Goal: Task Accomplishment & Management: Manage account settings

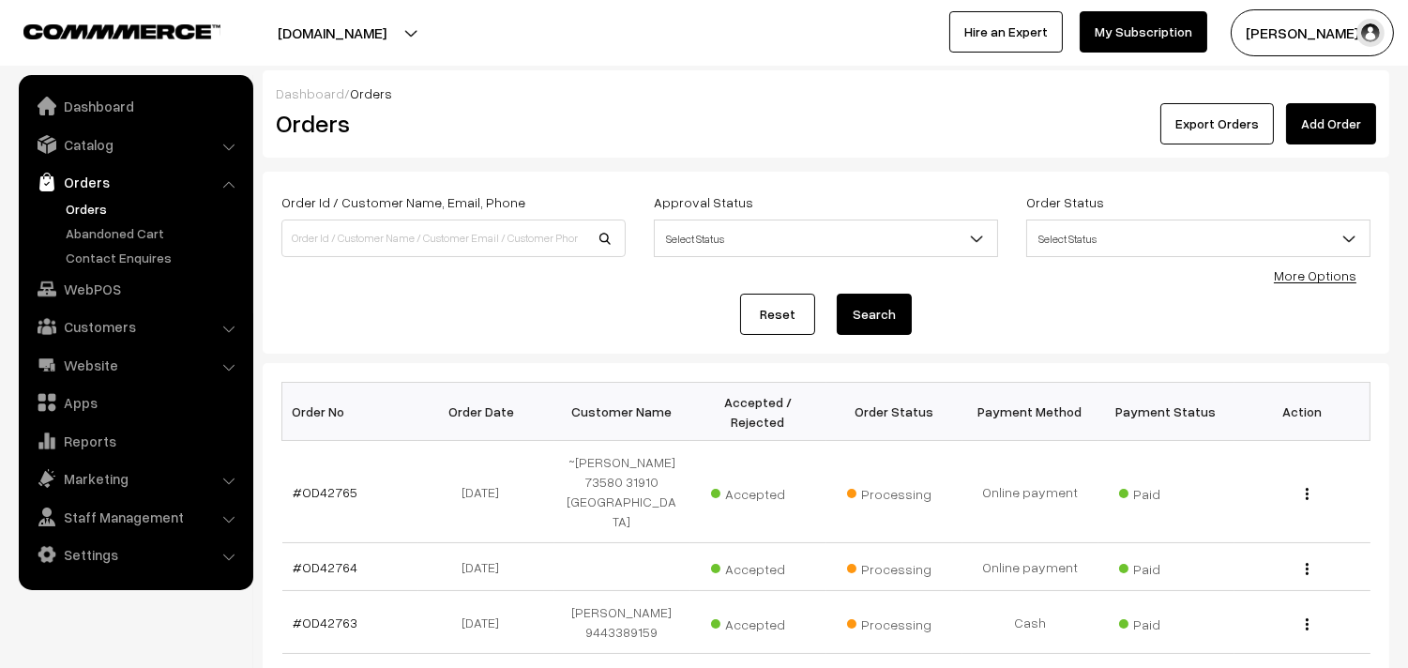
click at [88, 206] on link "Orders" at bounding box center [154, 209] width 186 height 20
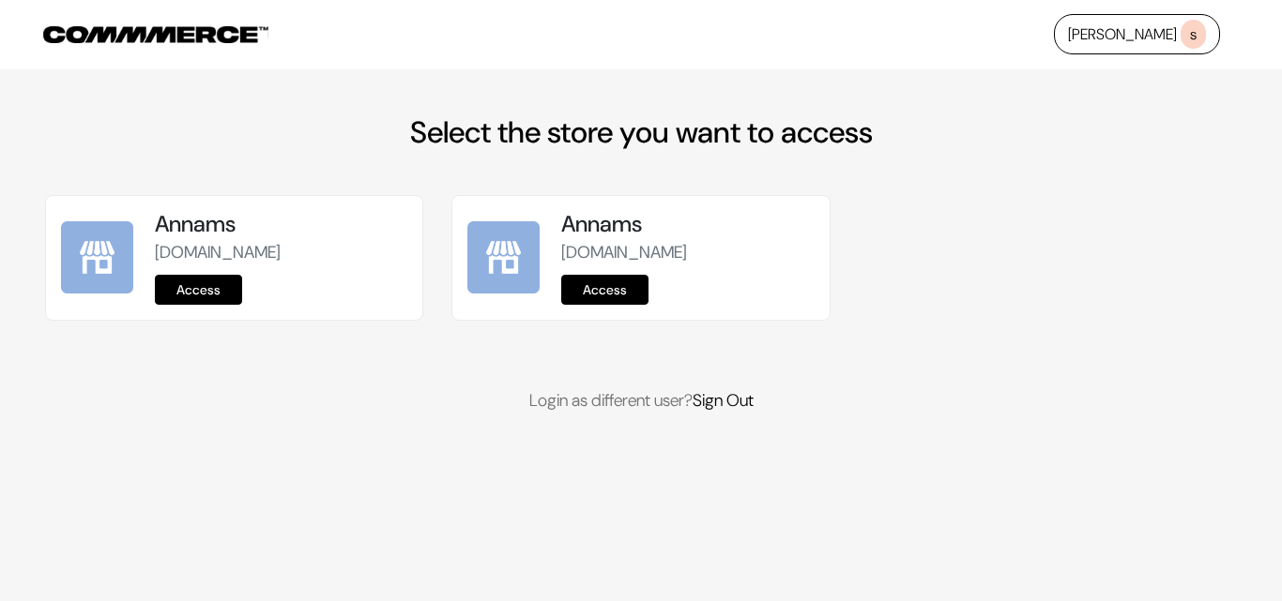
click at [216, 291] on link "Access" at bounding box center [198, 290] width 87 height 30
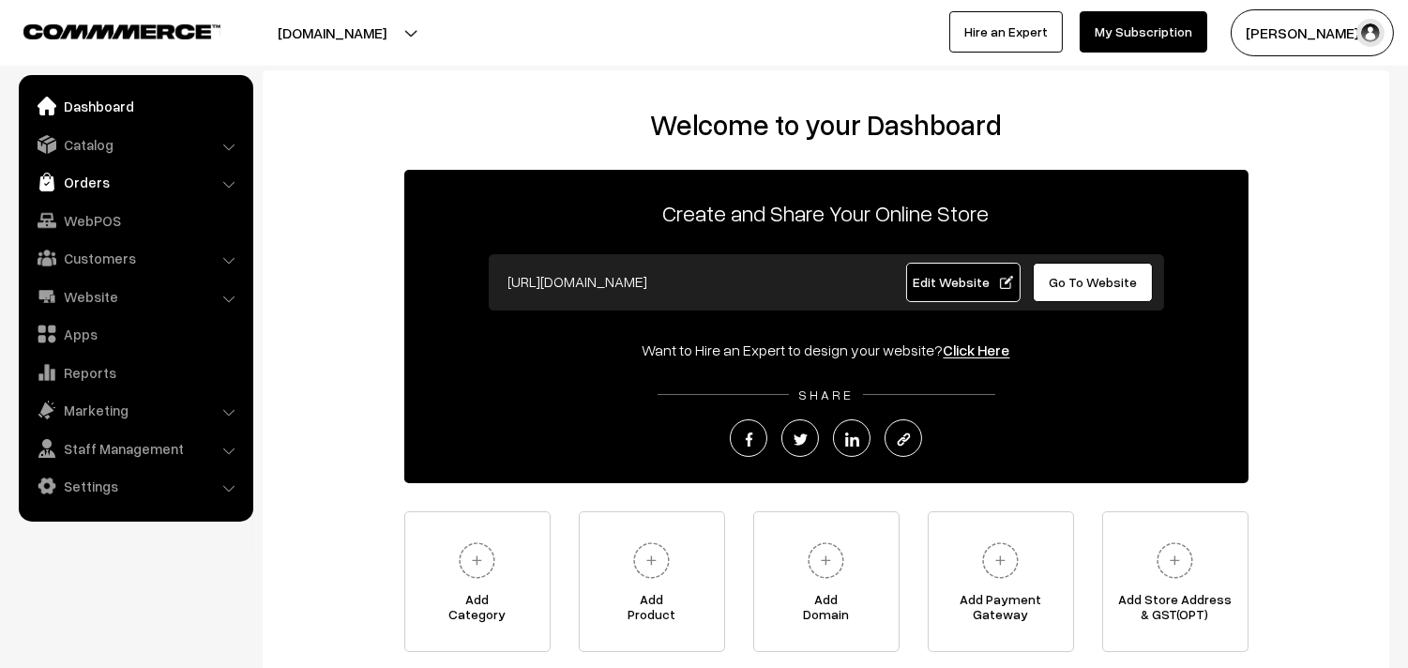
click at [116, 175] on link "Orders" at bounding box center [134, 182] width 223 height 34
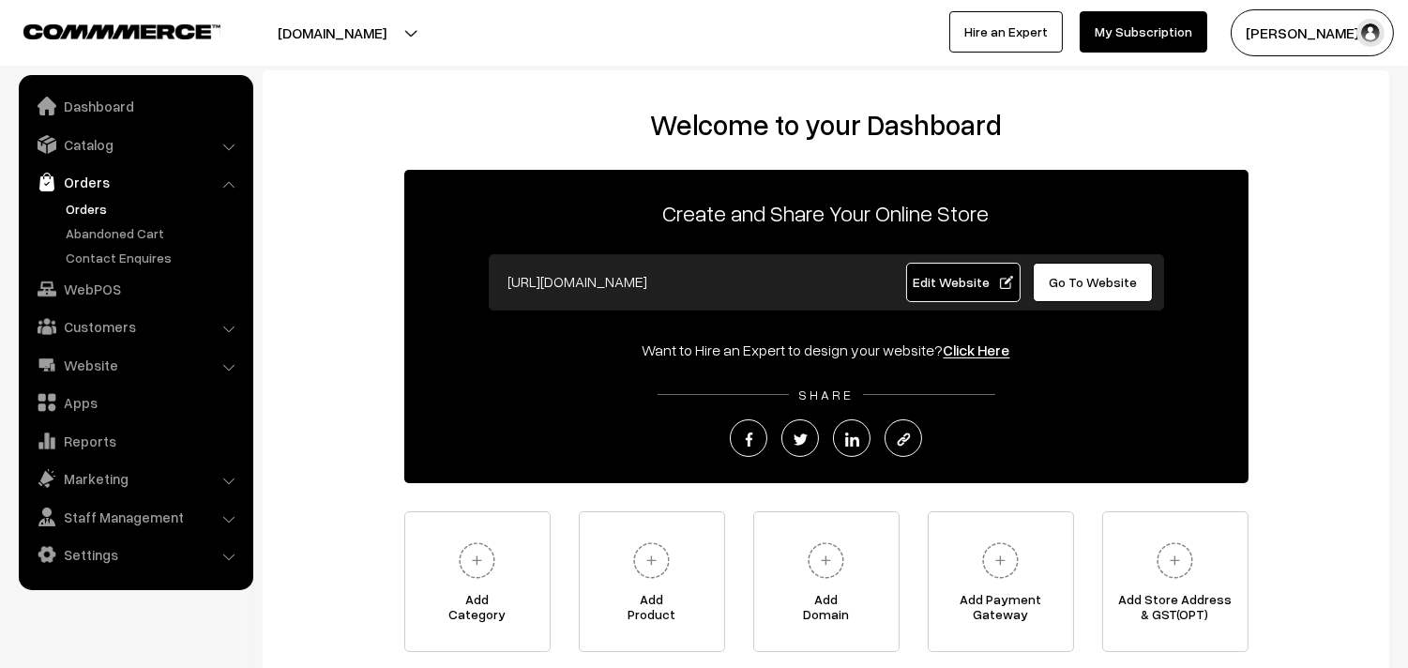
click at [105, 202] on link "Orders" at bounding box center [154, 209] width 186 height 20
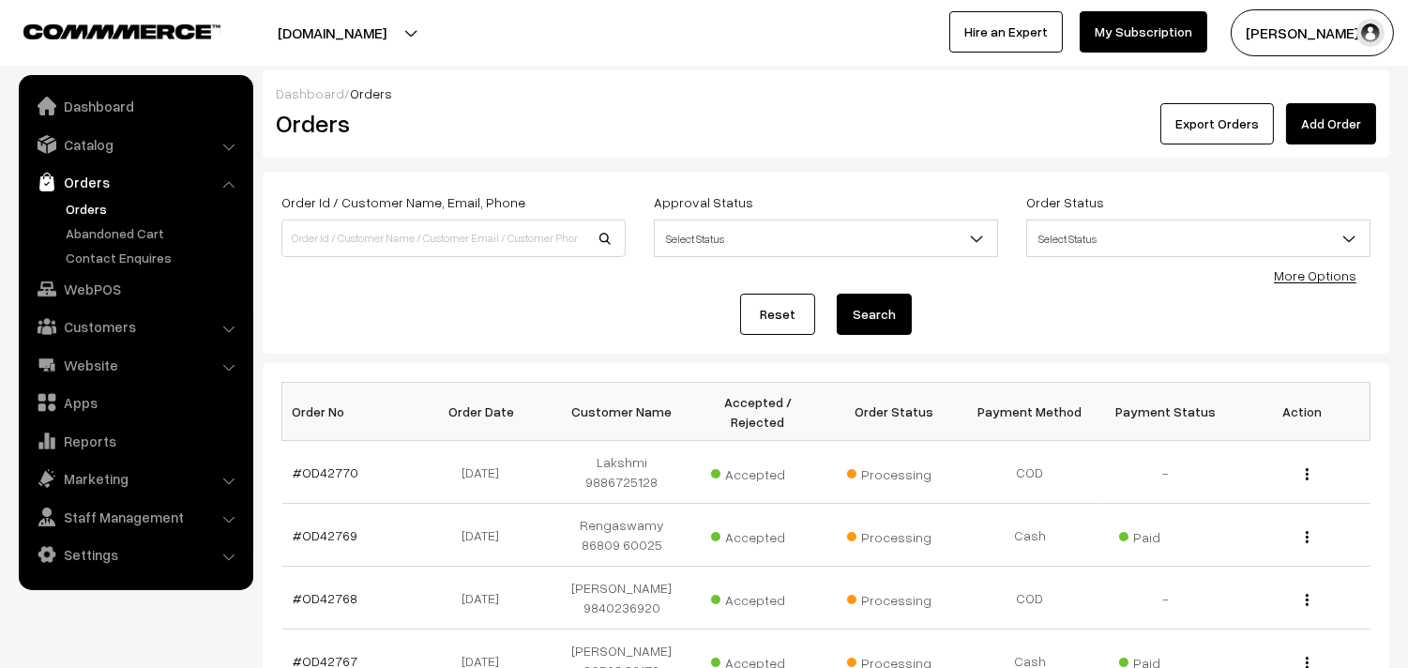
click at [88, 202] on link "Orders" at bounding box center [154, 209] width 186 height 20
click at [96, 152] on link "Catalog" at bounding box center [134, 145] width 223 height 34
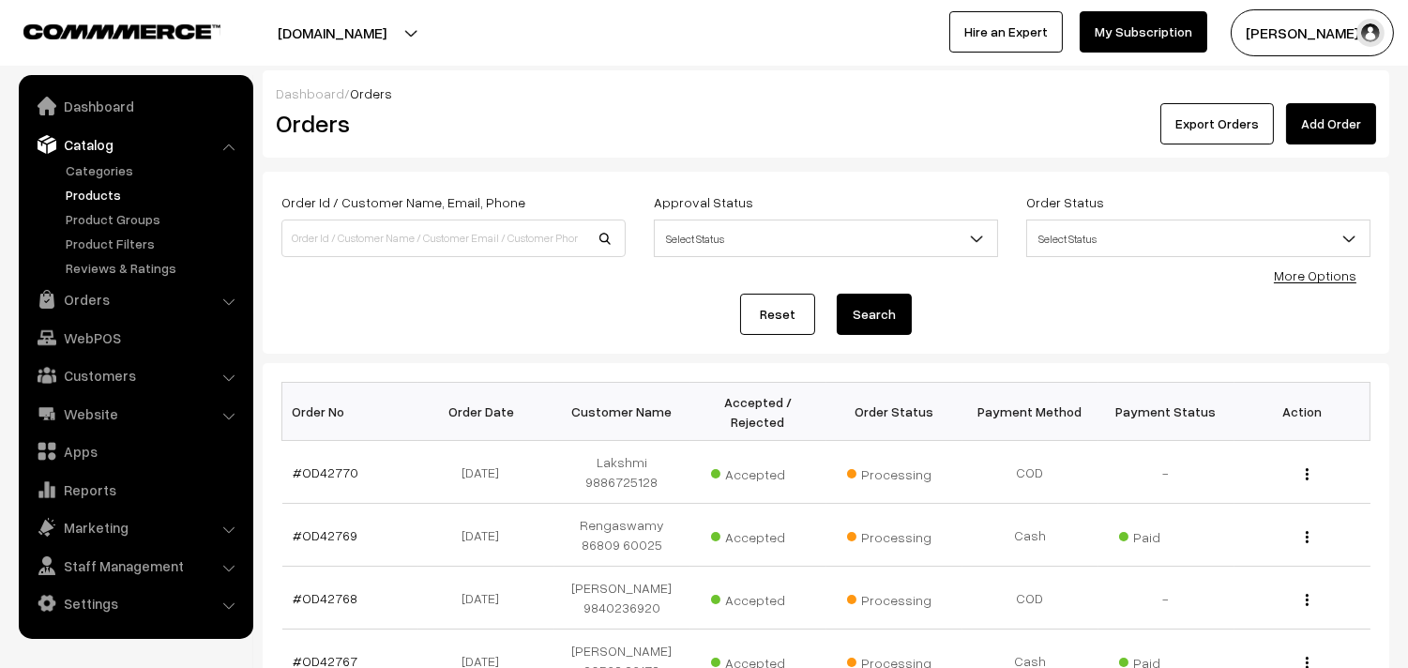
click at [92, 191] on link "Products" at bounding box center [154, 195] width 186 height 20
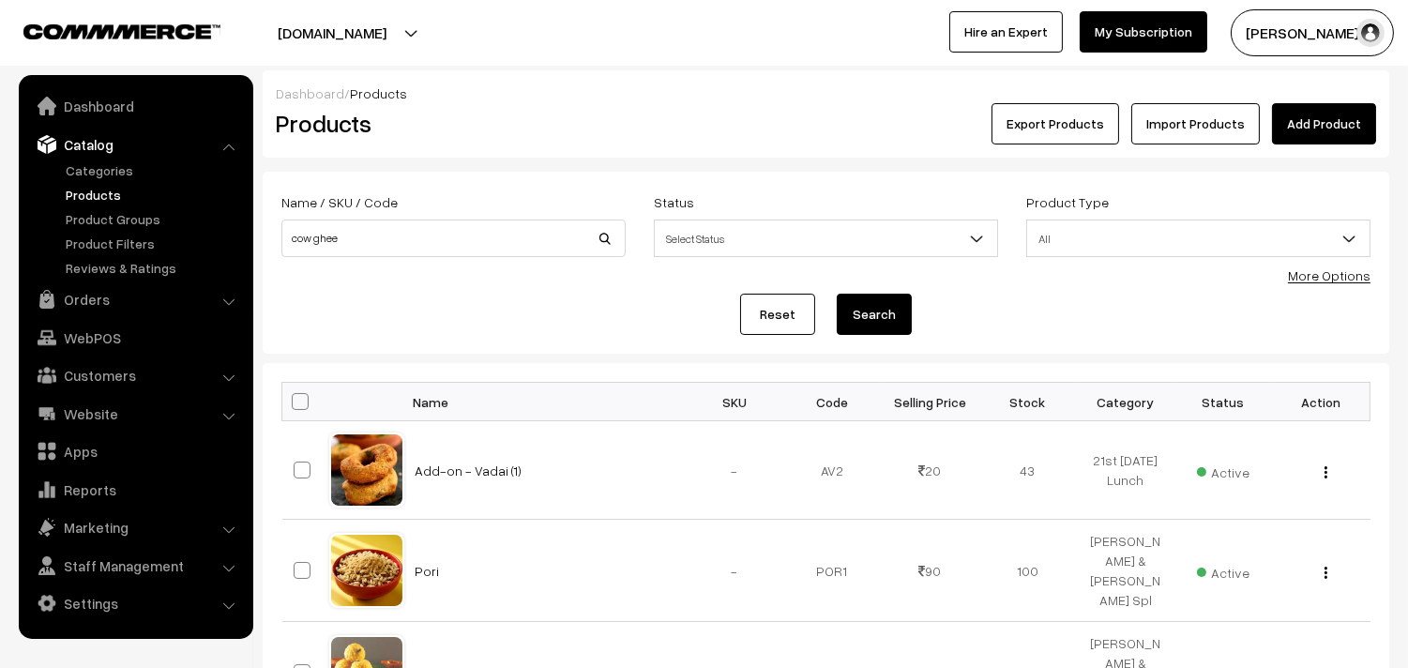
type input "cow ghee"
click at [837, 294] on button "Search" at bounding box center [874, 314] width 75 height 41
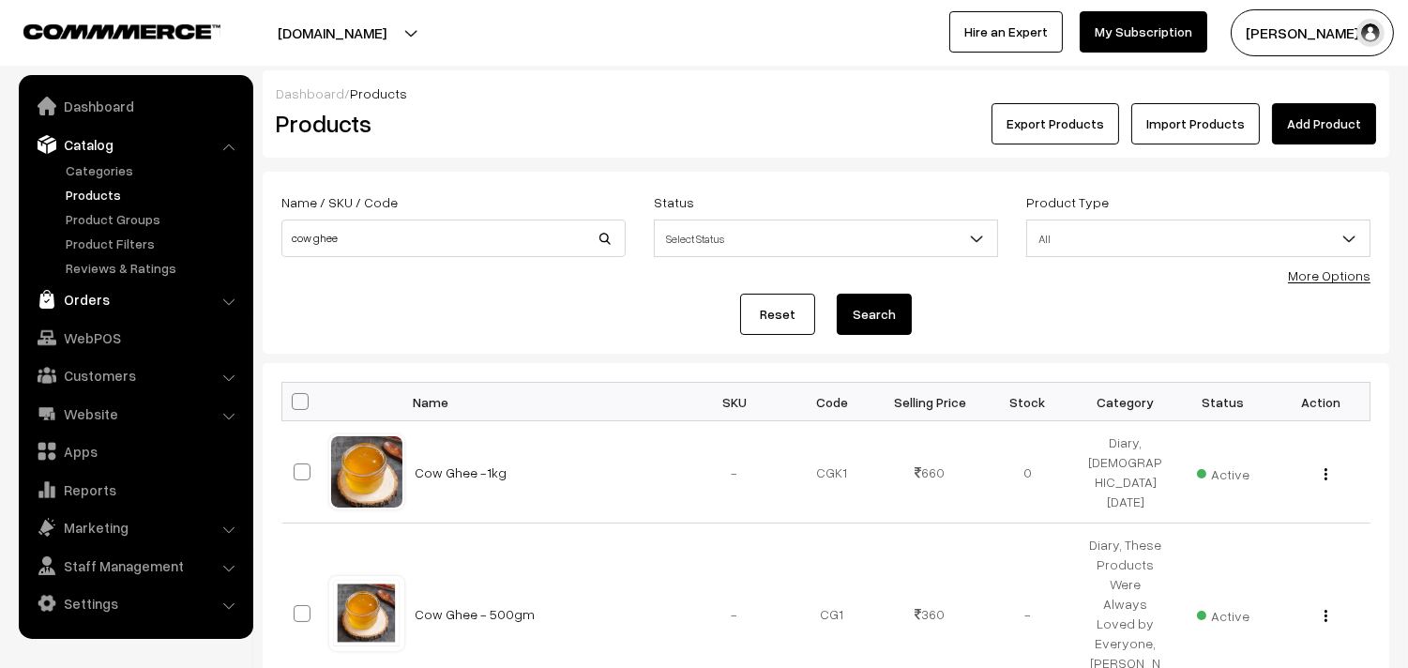
click at [92, 301] on link "Orders" at bounding box center [134, 299] width 223 height 34
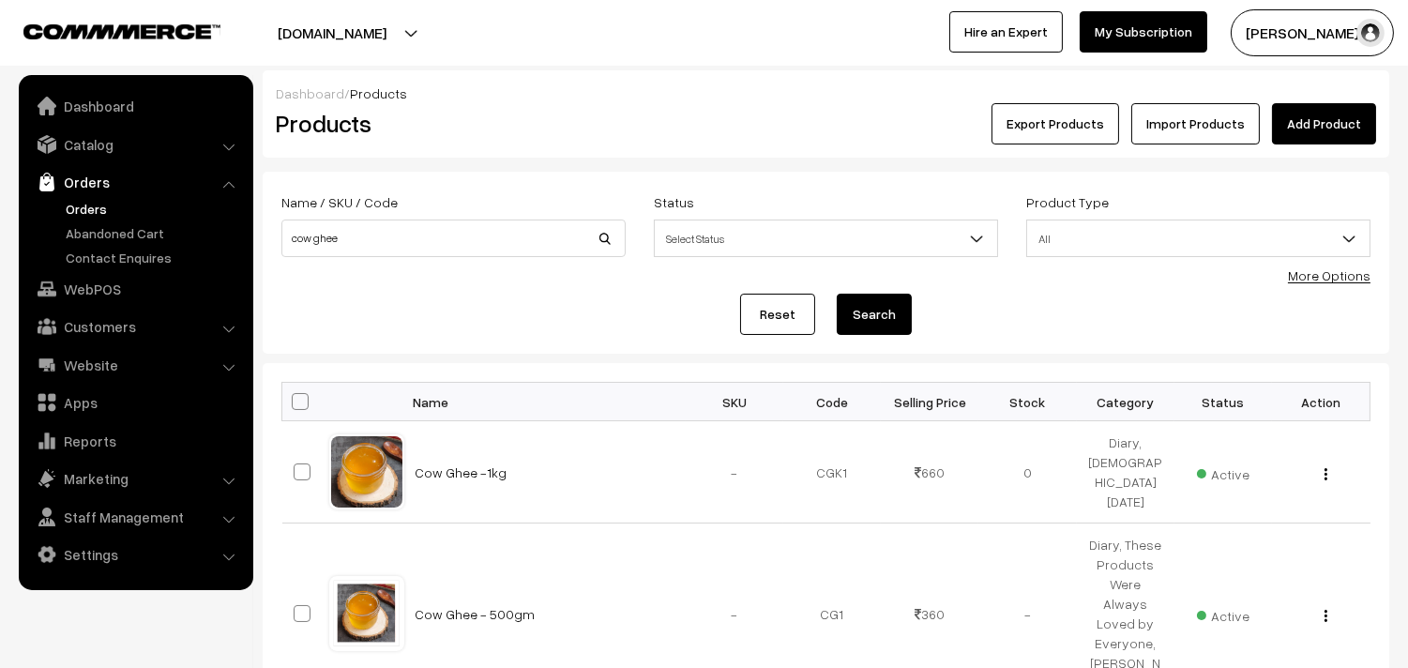
click at [87, 203] on link "Orders" at bounding box center [154, 209] width 186 height 20
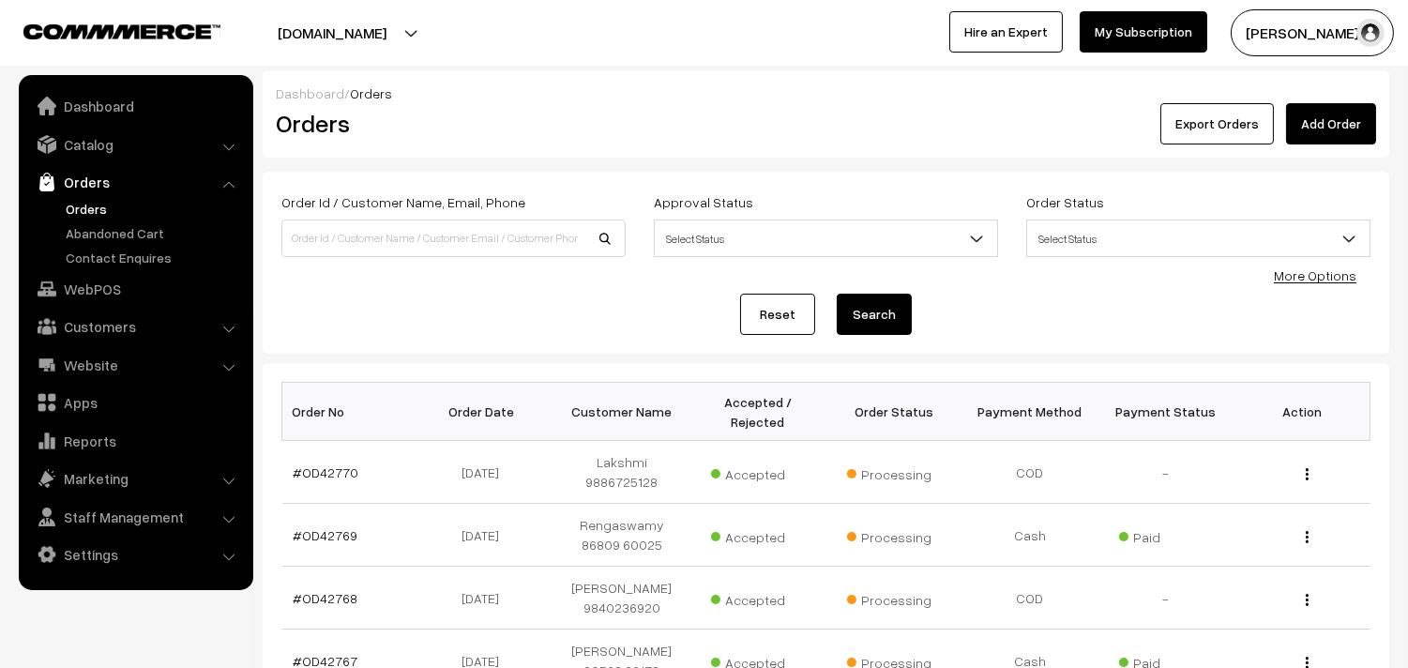
click at [84, 199] on link "Orders" at bounding box center [154, 209] width 186 height 20
click at [103, 174] on link "Orders" at bounding box center [134, 182] width 223 height 34
click at [95, 209] on link "Orders" at bounding box center [154, 209] width 186 height 20
click at [106, 207] on link "Orders" at bounding box center [154, 209] width 186 height 20
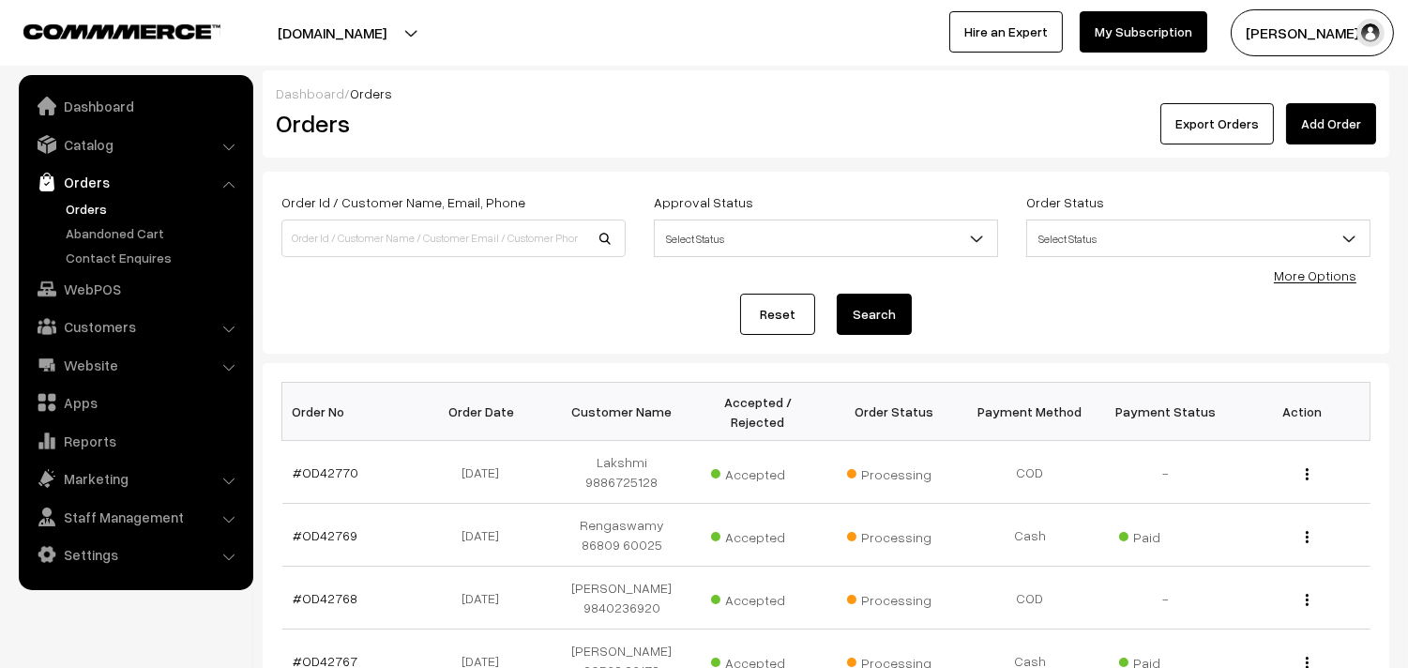
click at [95, 200] on link "Orders" at bounding box center [154, 209] width 186 height 20
click at [77, 207] on link "Orders" at bounding box center [154, 209] width 186 height 20
click at [81, 206] on link "Orders" at bounding box center [154, 209] width 186 height 20
click at [106, 137] on link "Catalog" at bounding box center [134, 145] width 223 height 34
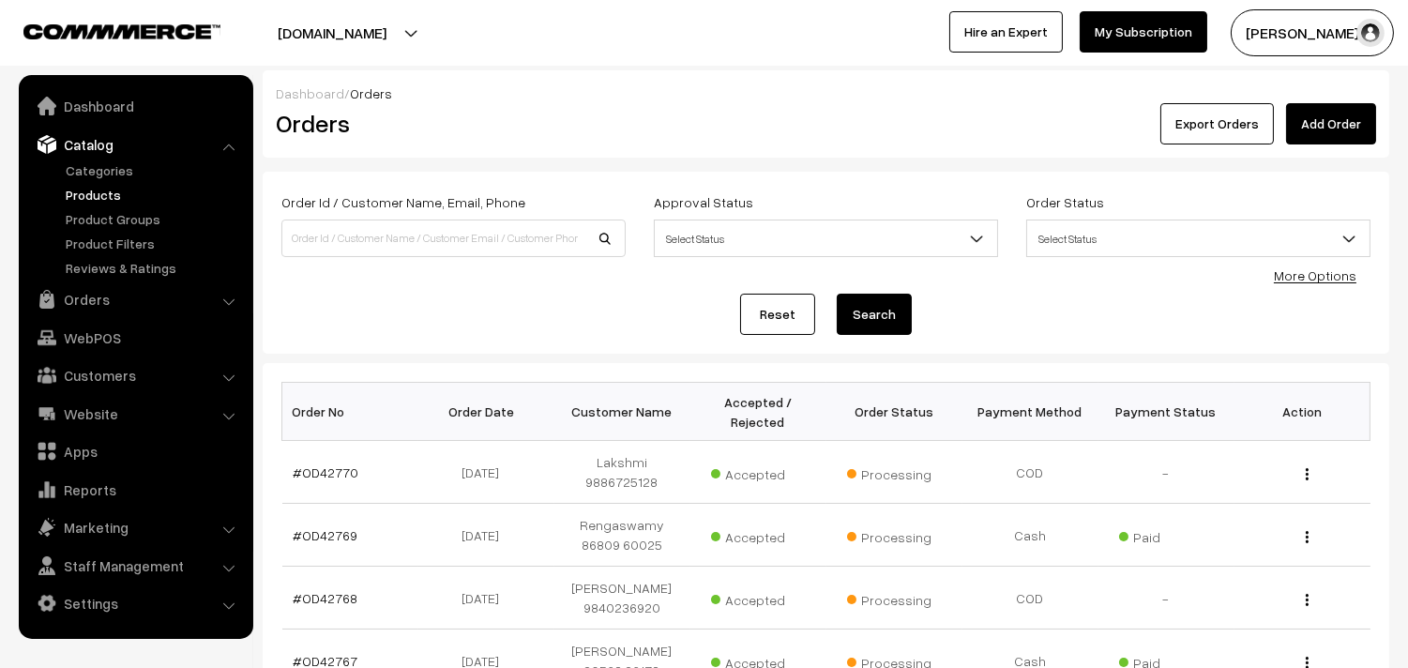
click at [96, 198] on link "Products" at bounding box center [154, 195] width 186 height 20
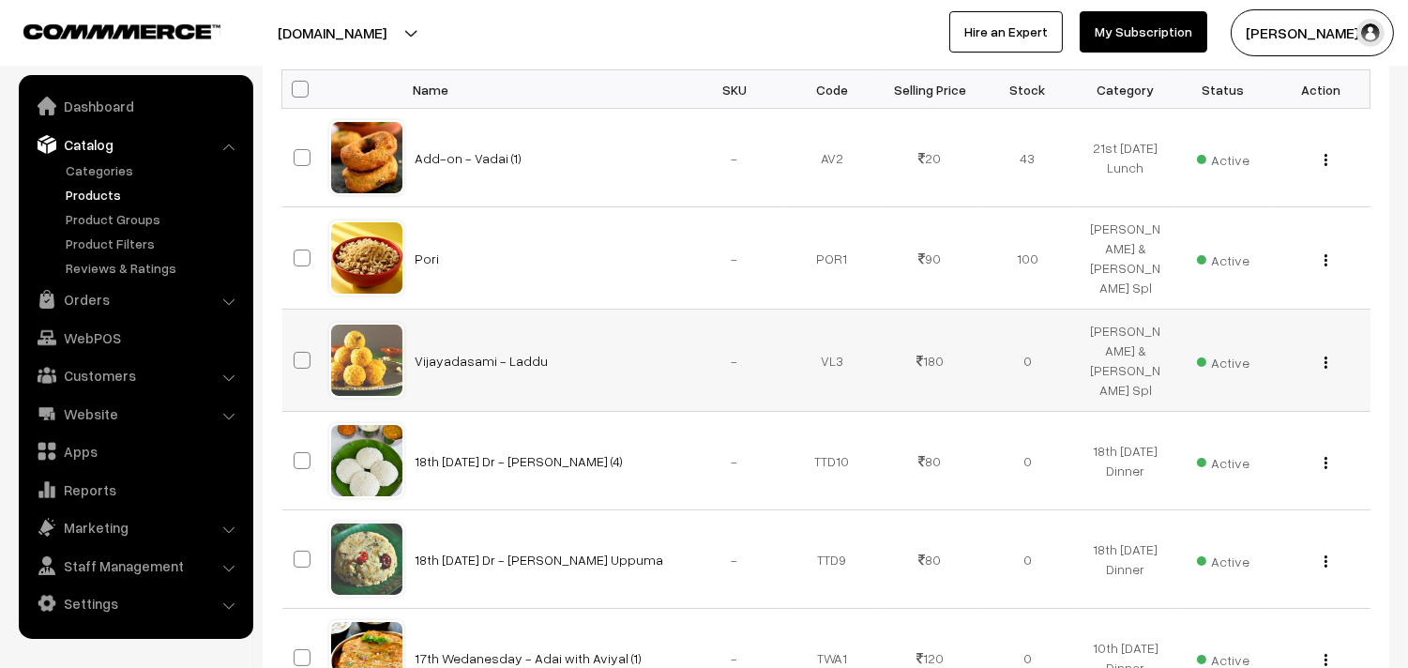
scroll to position [231, 0]
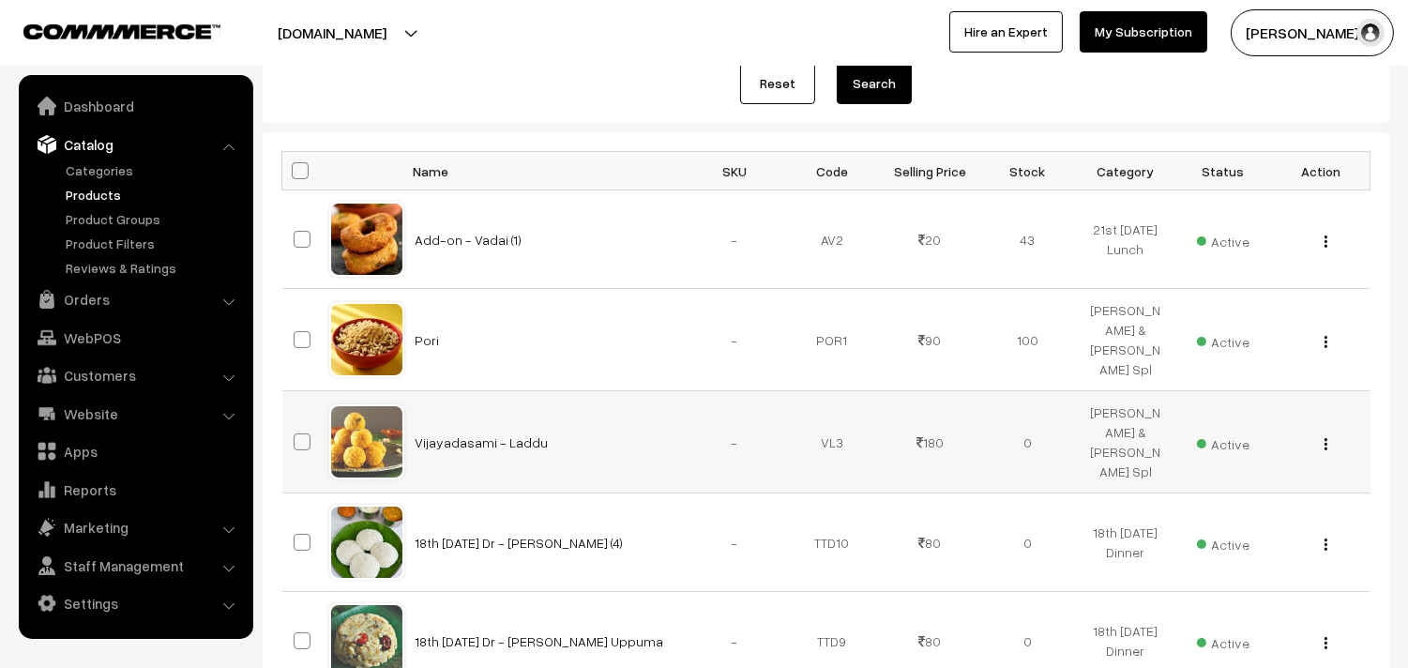
type input "poli"
click at [837, 63] on button "Search" at bounding box center [874, 83] width 75 height 41
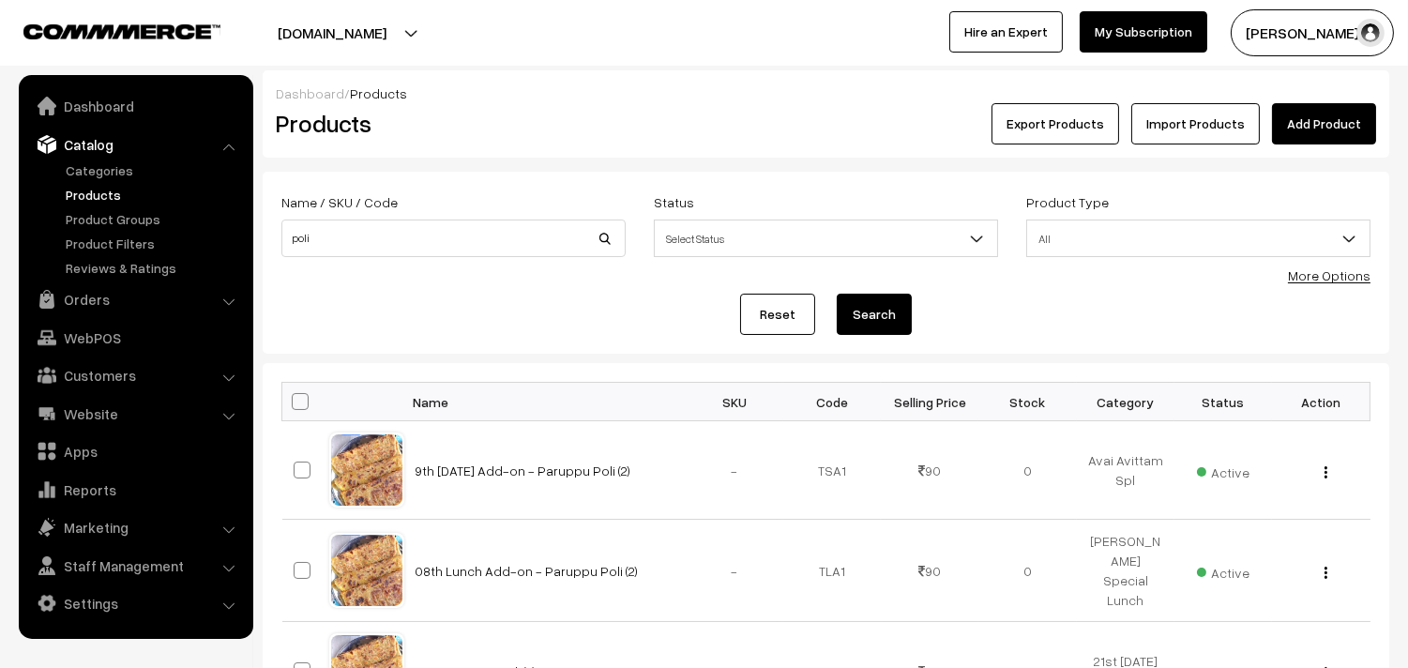
click at [1351, 276] on link "More Options" at bounding box center [1329, 275] width 83 height 16
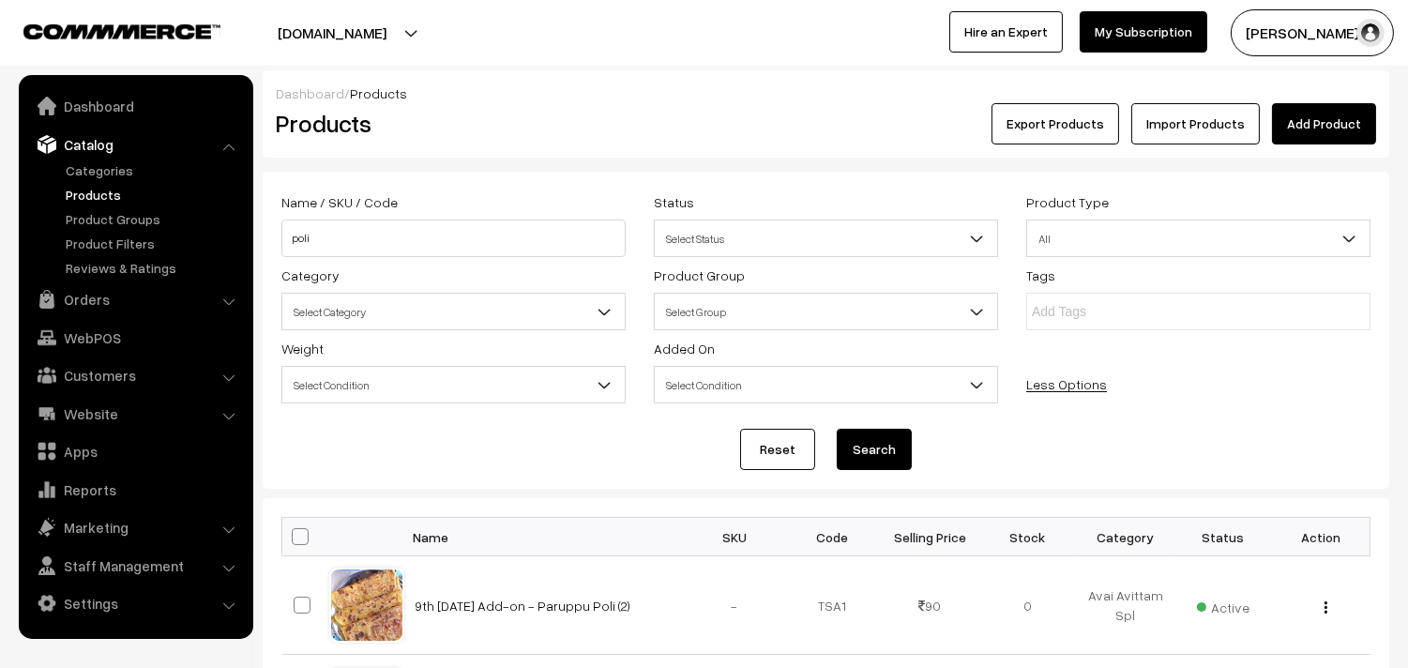
click at [378, 297] on span "Select Category" at bounding box center [453, 312] width 342 height 33
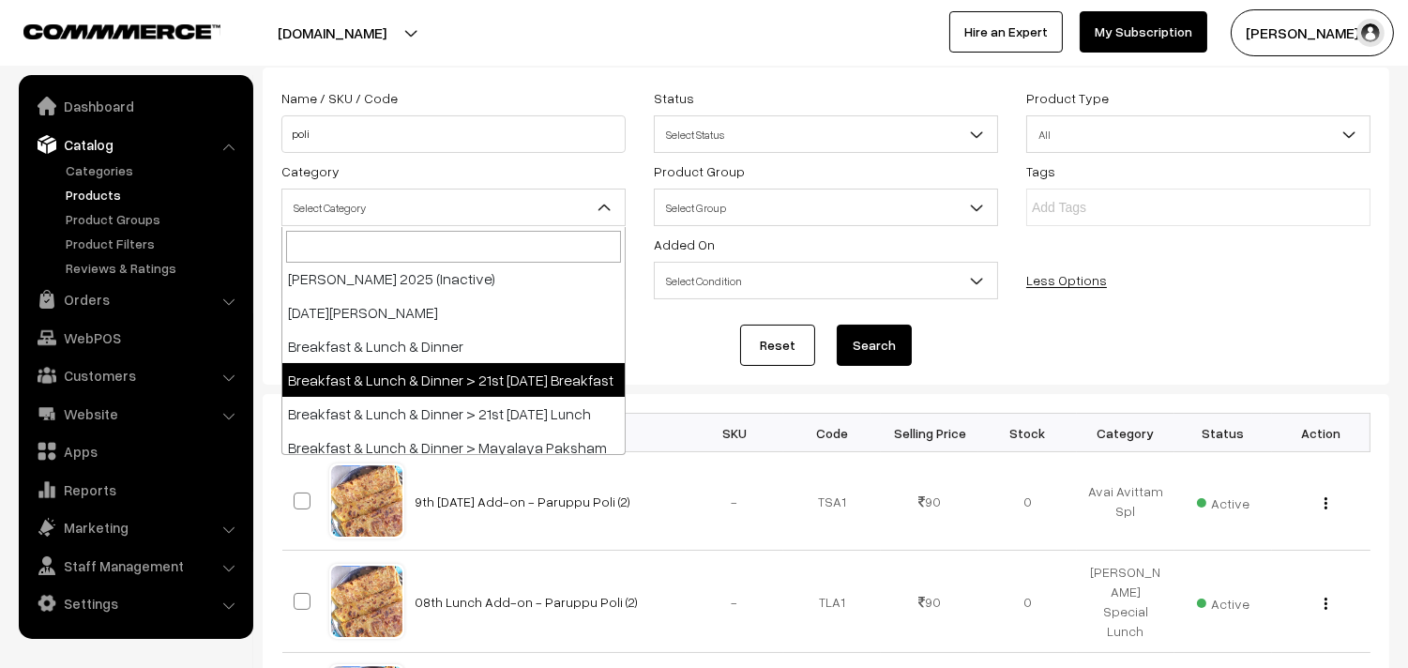
scroll to position [104, 0]
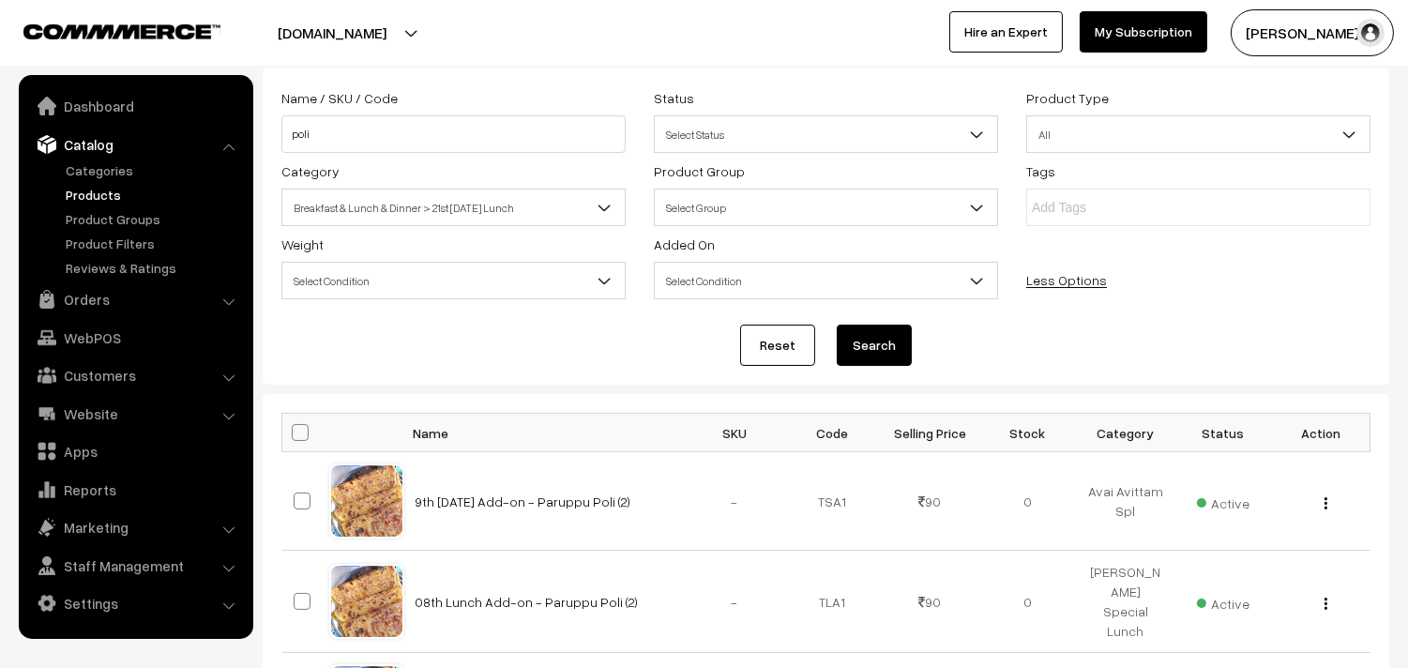
select select "95"
click at [863, 347] on button "Search" at bounding box center [874, 345] width 75 height 41
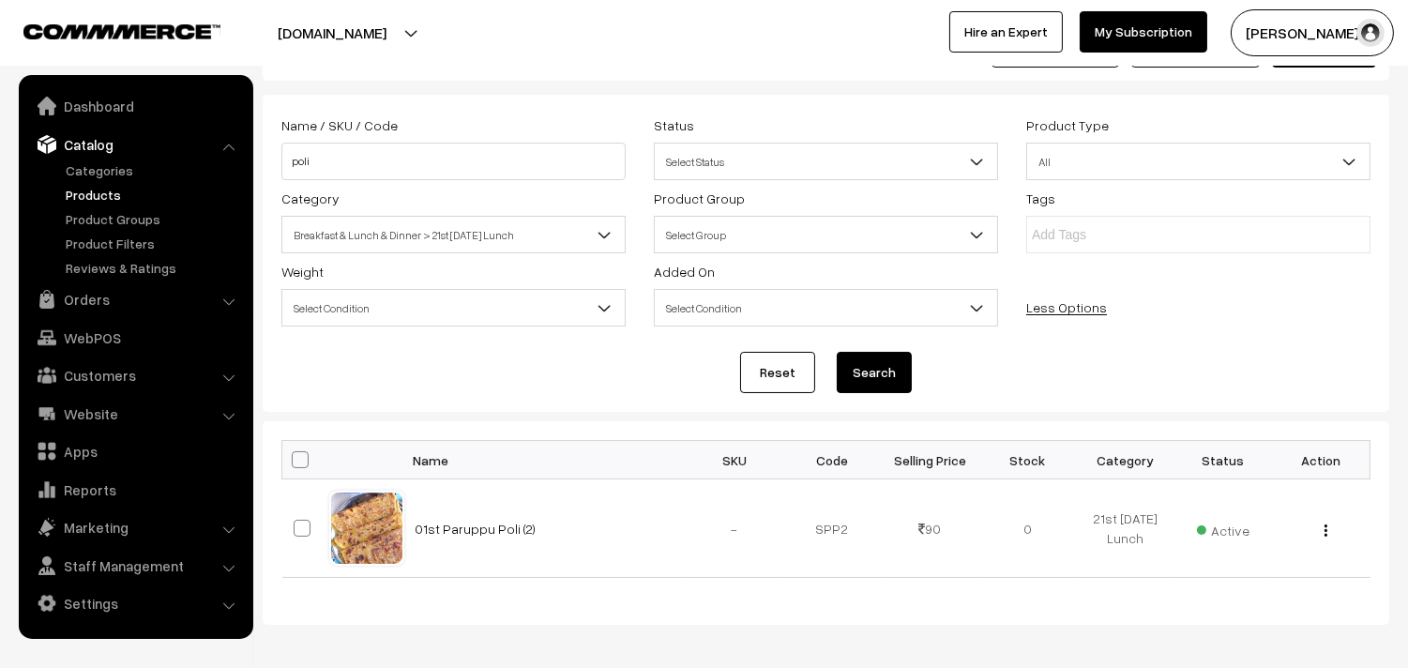
scroll to position [157, 0]
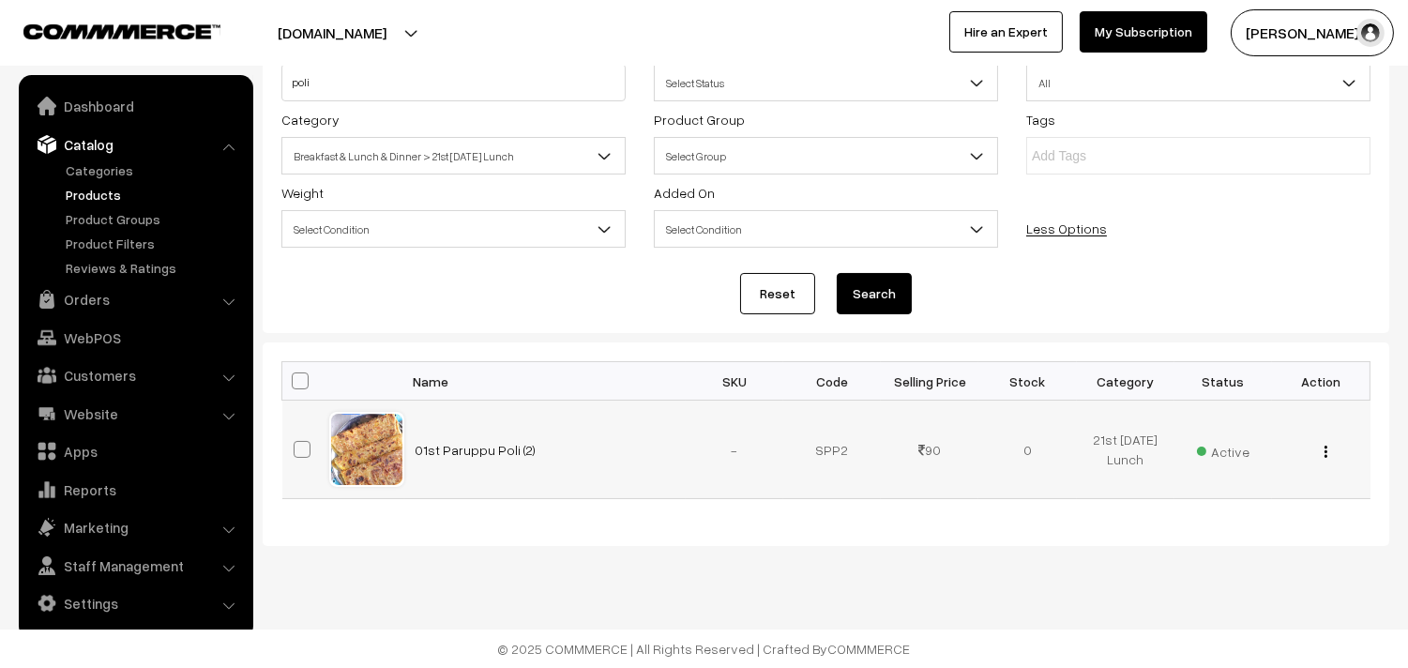
click at [1324, 449] on button "button" at bounding box center [1326, 451] width 5 height 15
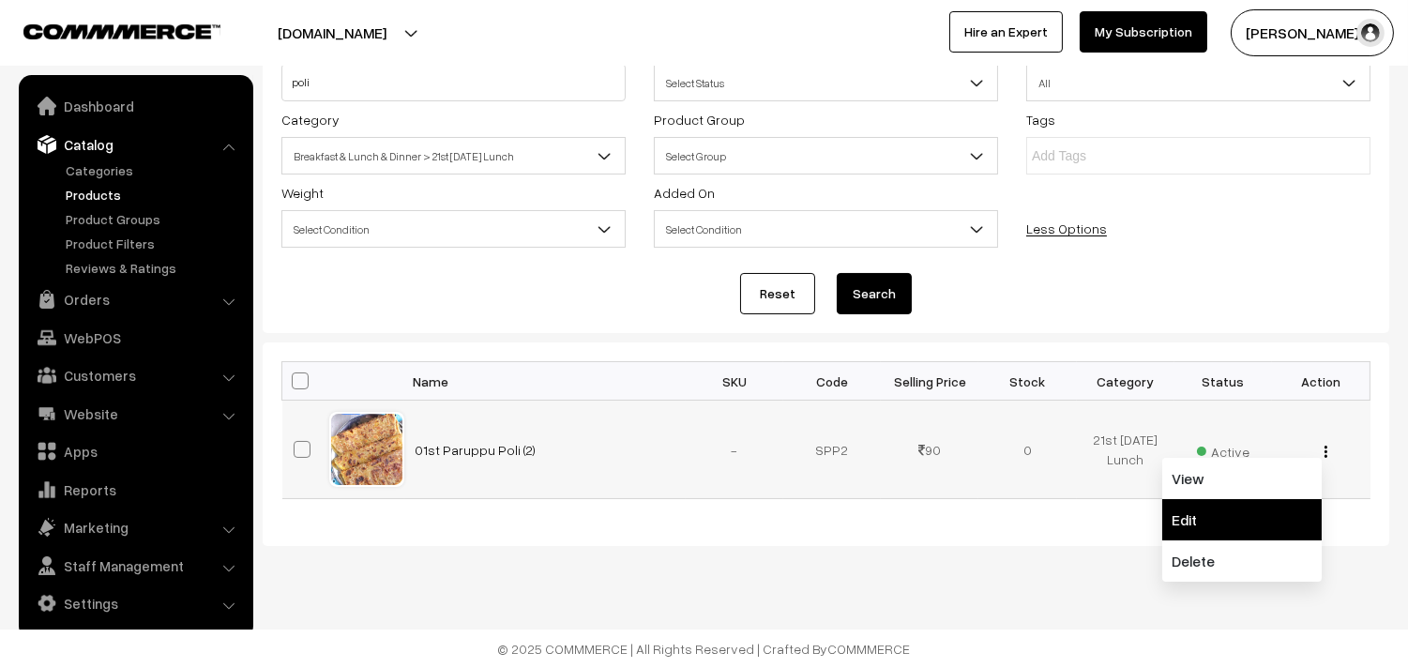
click at [1215, 511] on link "Edit" at bounding box center [1243, 519] width 160 height 41
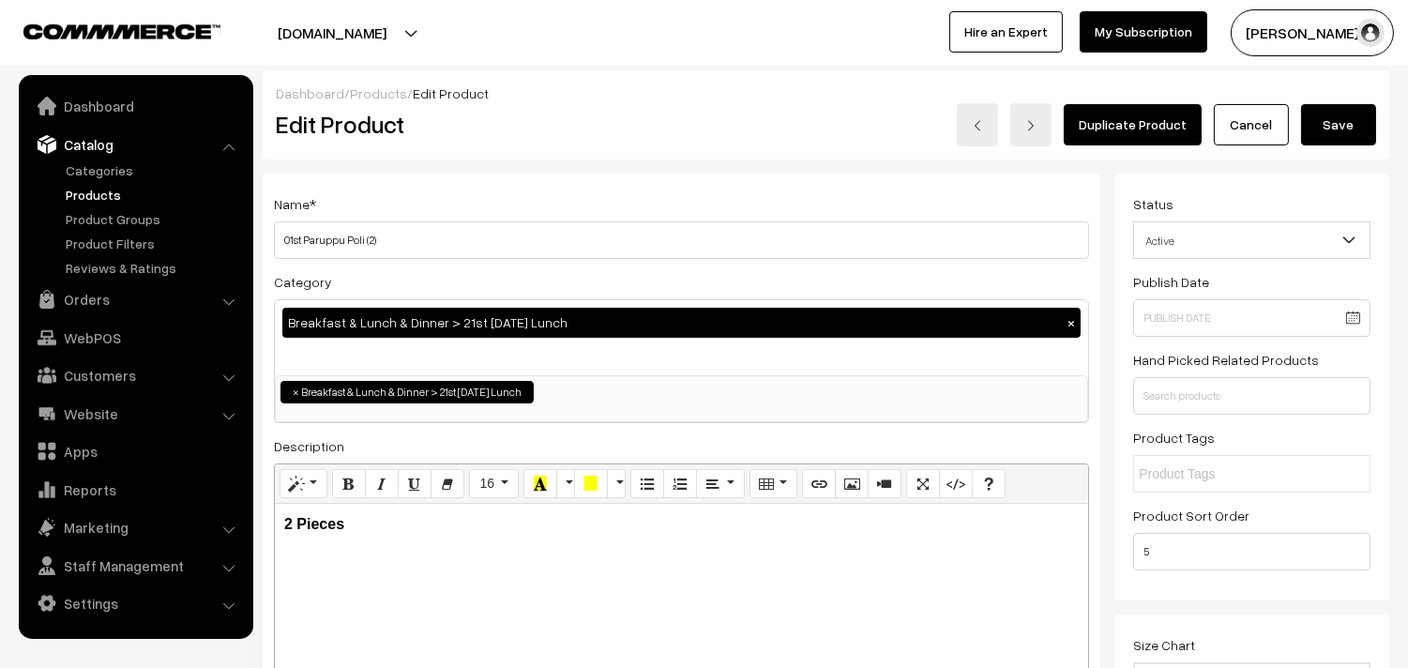
click at [1254, 115] on link "Cancel" at bounding box center [1251, 124] width 75 height 41
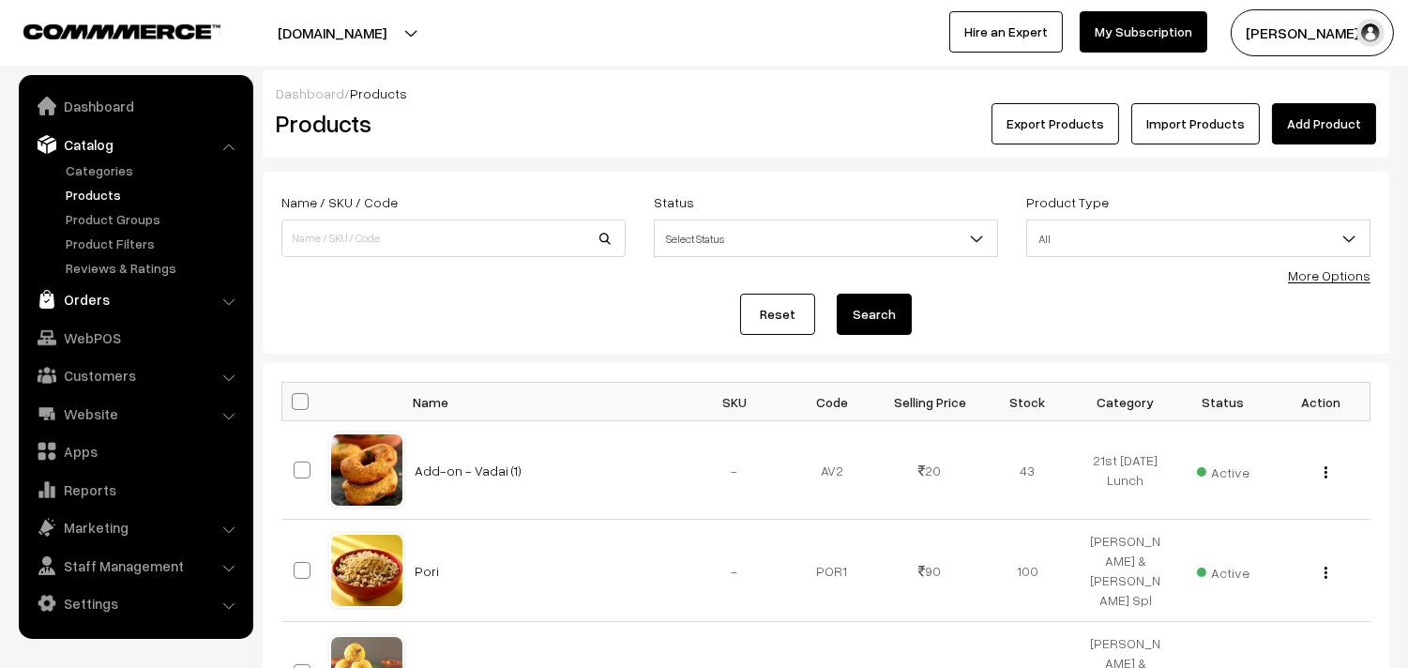
click at [95, 293] on link "Orders" at bounding box center [134, 299] width 223 height 34
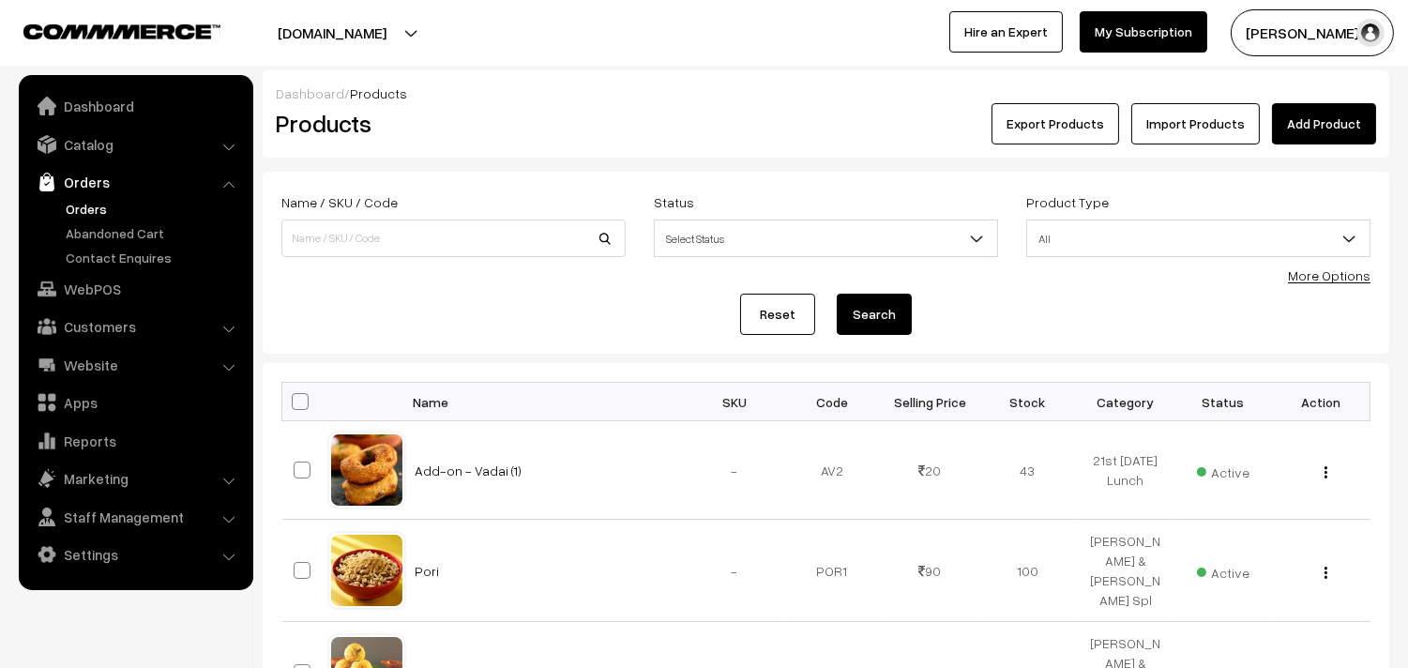
click at [92, 200] on link "Orders" at bounding box center [154, 209] width 186 height 20
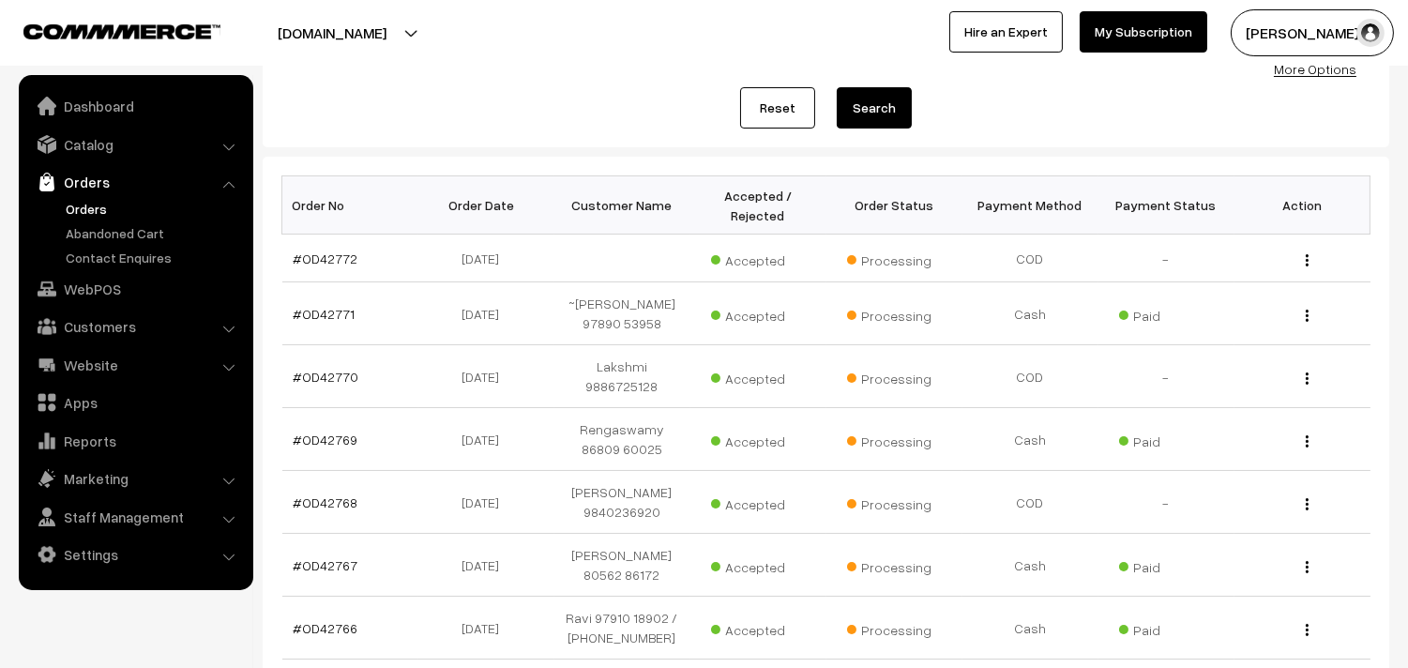
scroll to position [208, 0]
click at [715, 638] on span "Accepted" at bounding box center [758, 626] width 94 height 24
click at [342, 260] on link "#OD42772" at bounding box center [326, 257] width 65 height 16
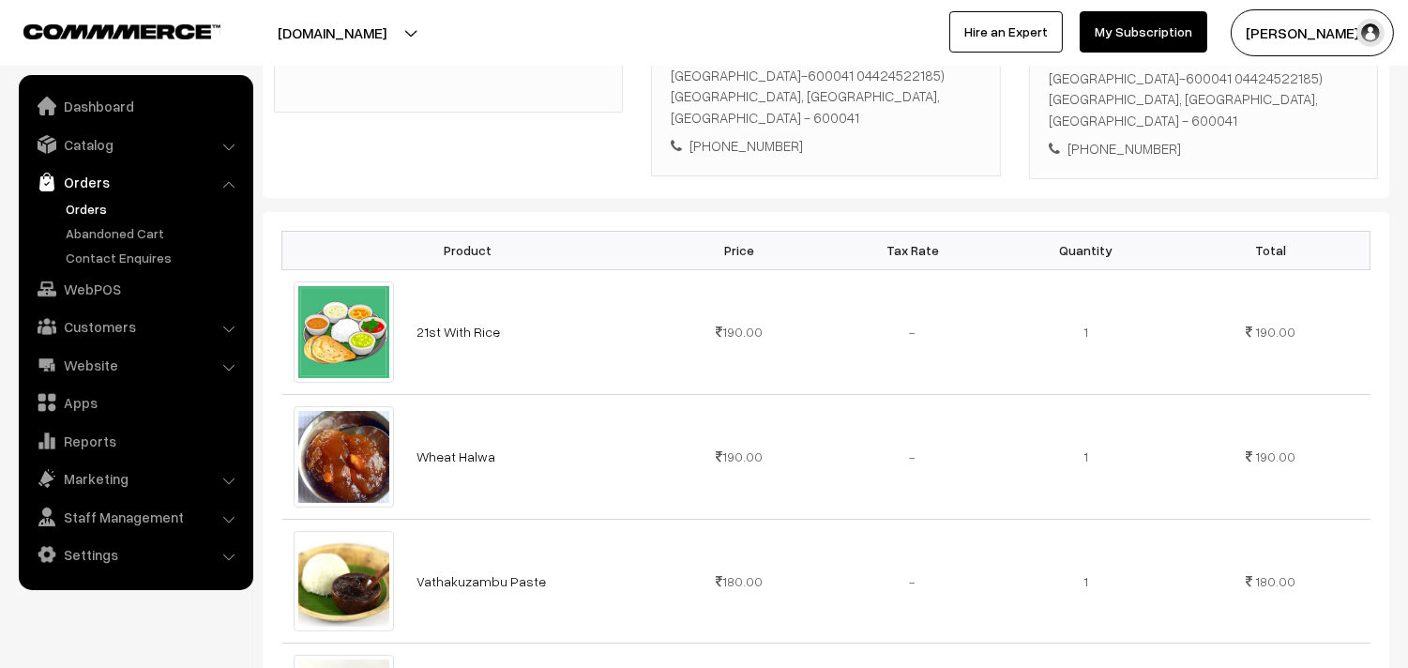
scroll to position [729, 0]
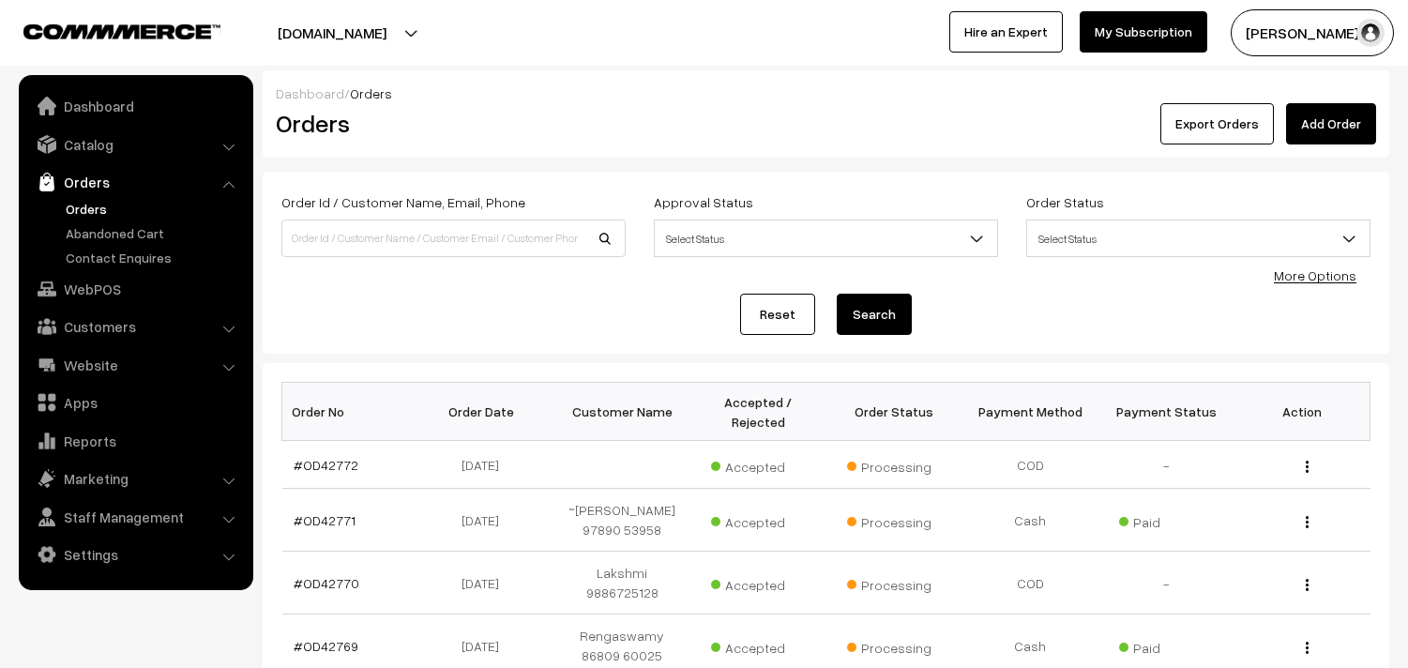
scroll to position [207, 0]
